Goal: Information Seeking & Learning: Learn about a topic

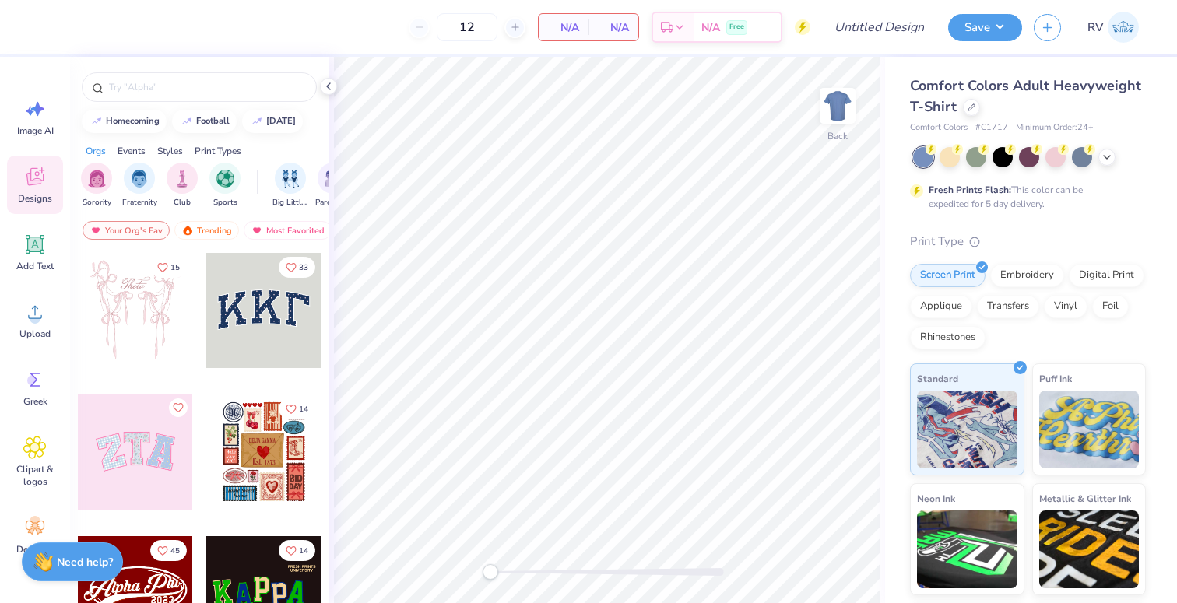
click at [46, 188] on div "Designs" at bounding box center [35, 185] width 56 height 58
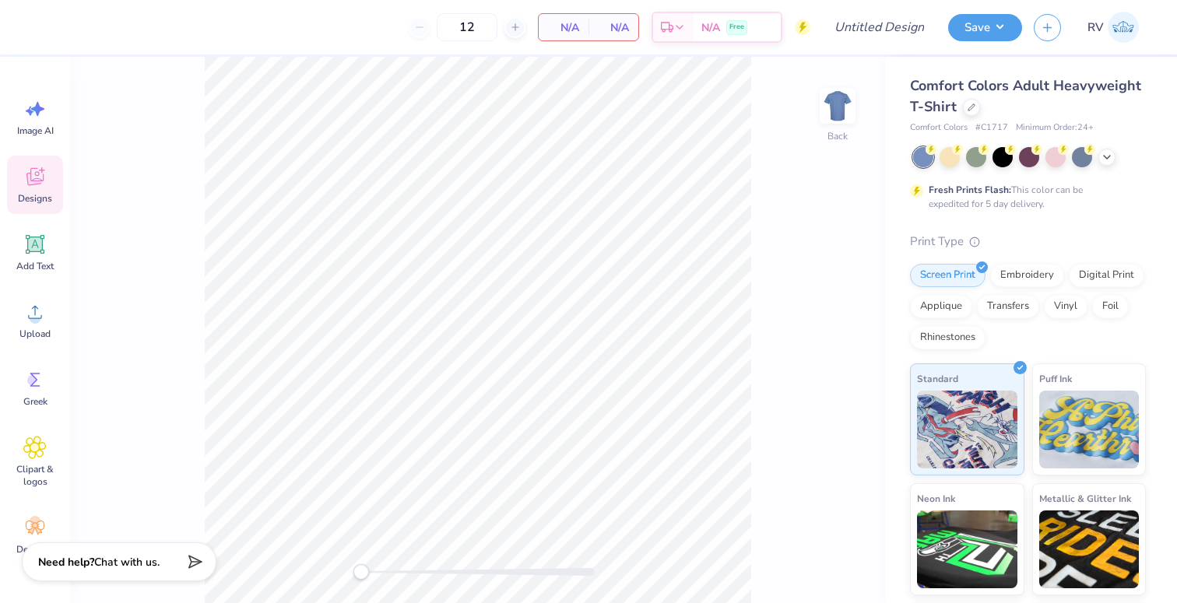
click at [46, 188] on div "Designs" at bounding box center [35, 185] width 56 height 58
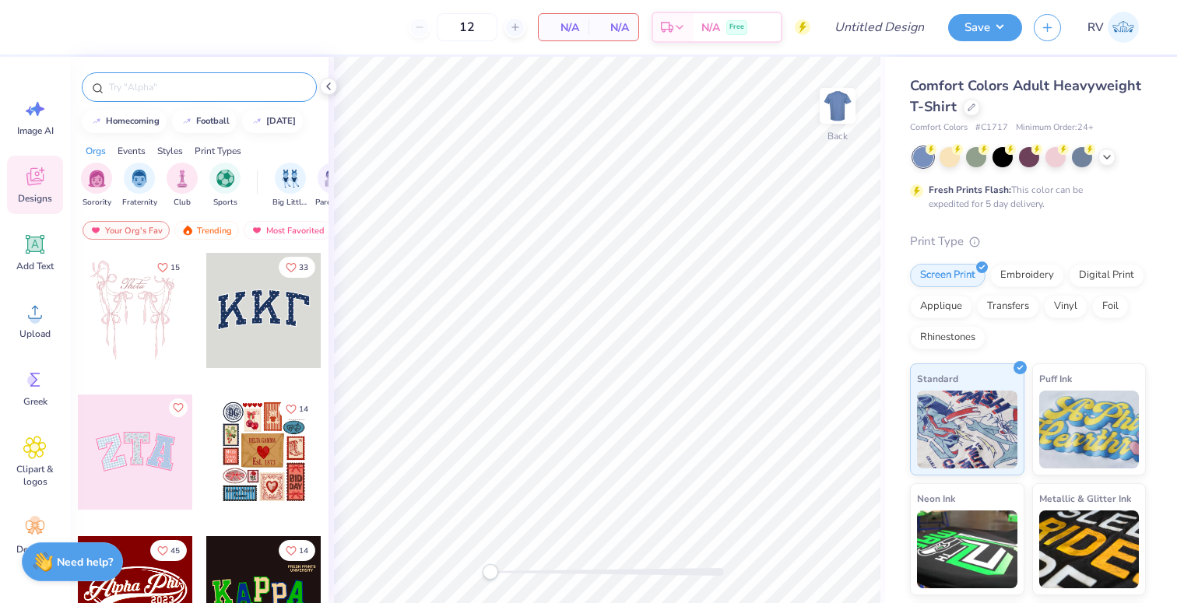
click at [173, 76] on div at bounding box center [199, 87] width 235 height 30
click at [169, 83] on input "text" at bounding box center [206, 87] width 199 height 16
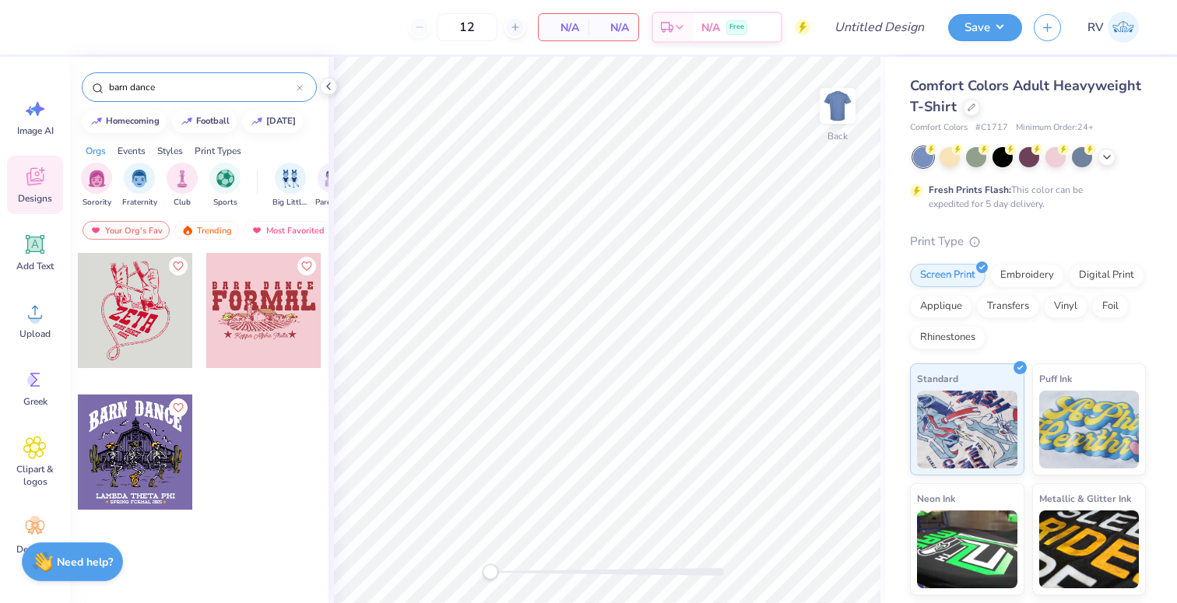
type input "barn dance"
click at [115, 333] on div at bounding box center [135, 310] width 115 height 115
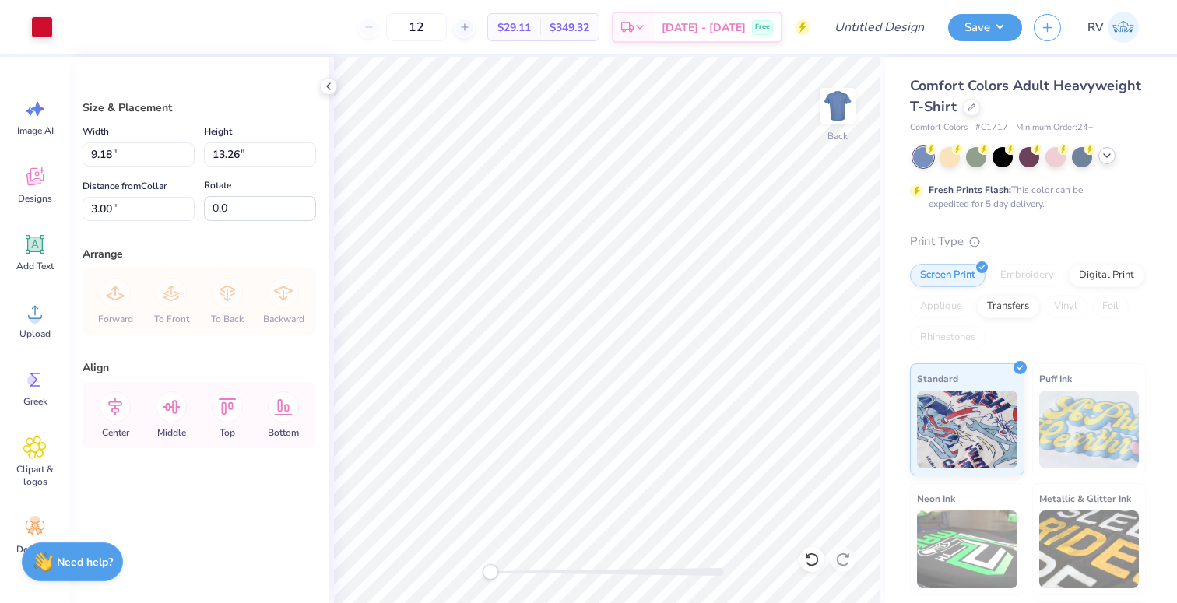
click at [1108, 160] on icon at bounding box center [1107, 155] width 12 height 12
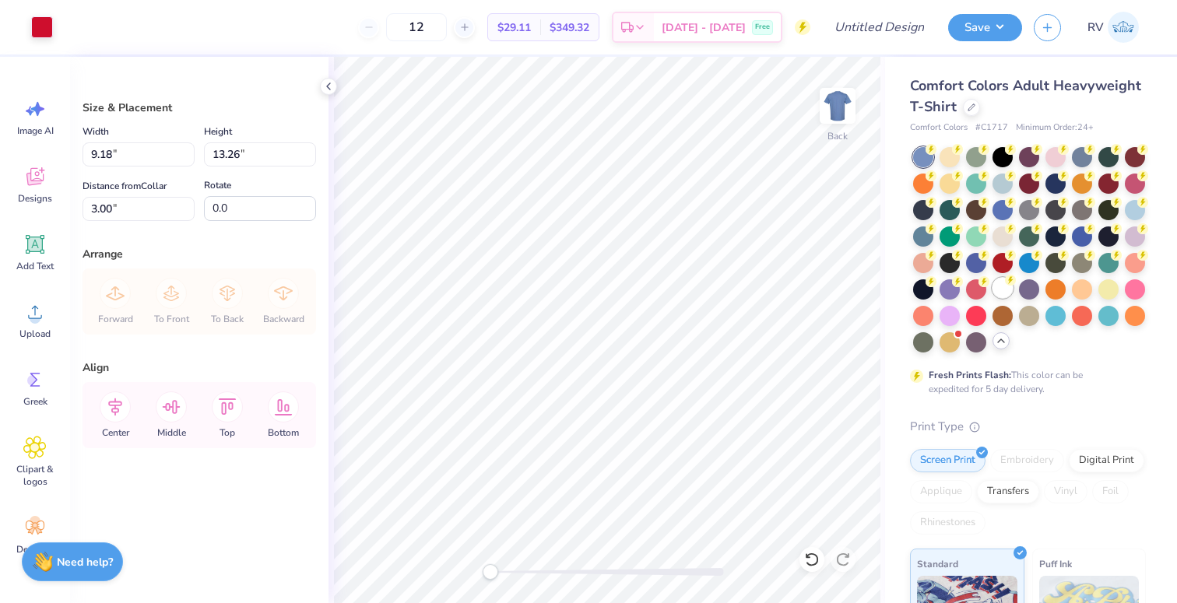
click at [993, 288] on div at bounding box center [1002, 288] width 20 height 20
